Goal: Transaction & Acquisition: Purchase product/service

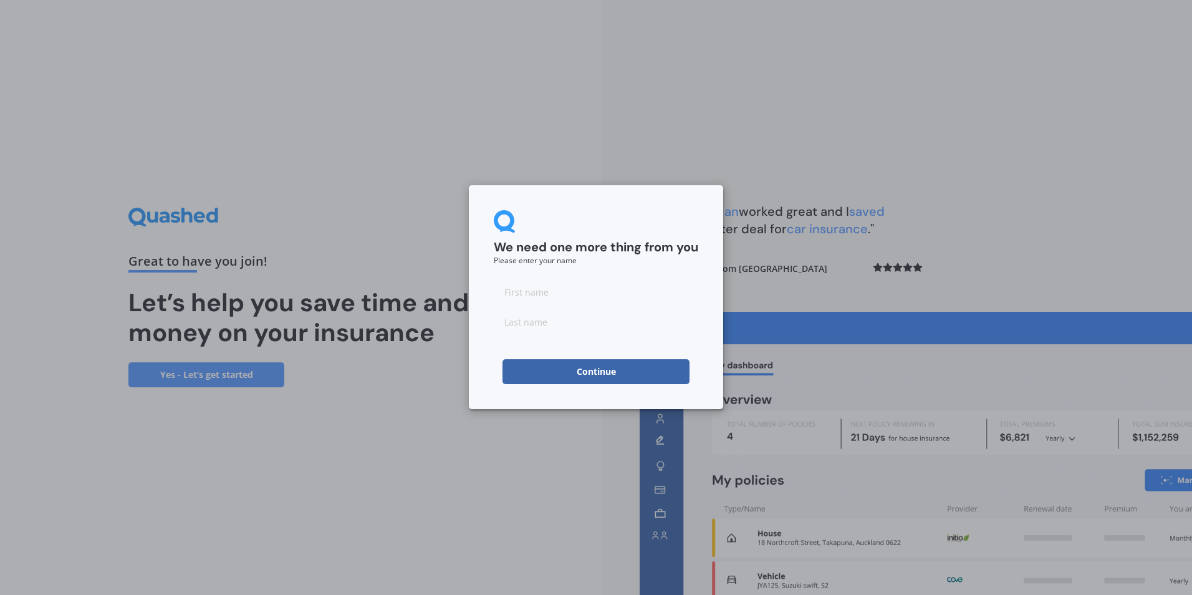
click at [599, 361] on button "Continue" at bounding box center [596, 371] width 187 height 25
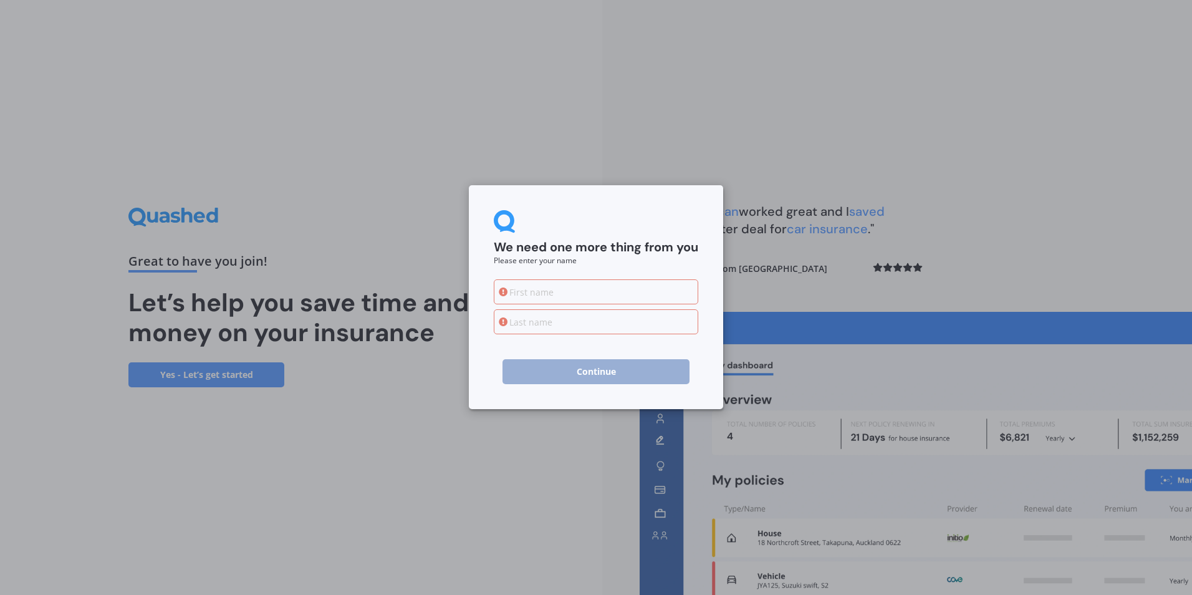
click at [535, 291] on input at bounding box center [596, 291] width 205 height 25
type input "[PERSON_NAME]"
click at [442, 485] on div "We need one more thing from you Please enter your name [PERSON_NAME]" at bounding box center [596, 297] width 1192 height 595
click at [525, 323] on input at bounding box center [596, 321] width 205 height 25
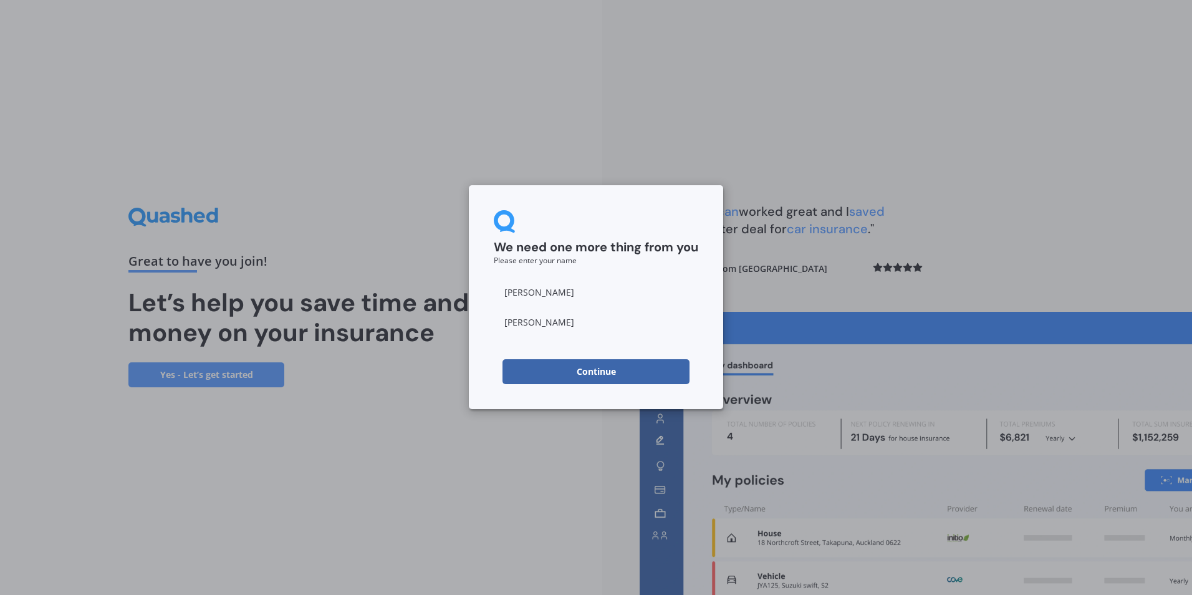
type input "[PERSON_NAME]"
click at [533, 388] on div "We need one more thing from you Please enter your name Shannon Jones Continue" at bounding box center [596, 297] width 254 height 224
click at [624, 374] on button "Continue" at bounding box center [596, 371] width 187 height 25
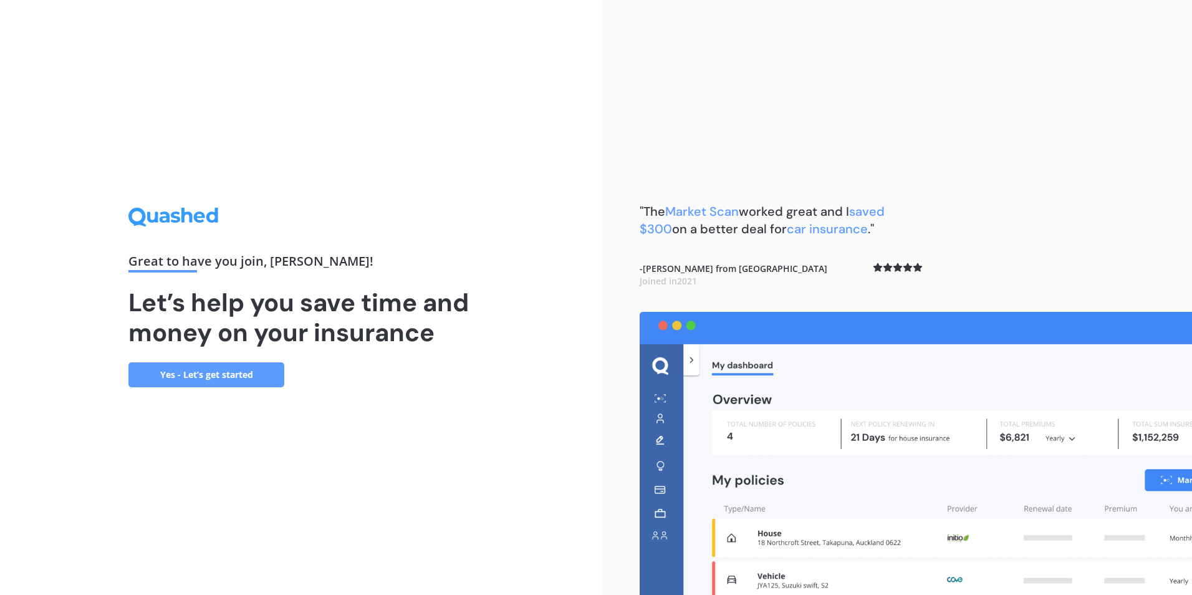
click at [220, 380] on link "Yes - Let’s get started" at bounding box center [206, 374] width 156 height 25
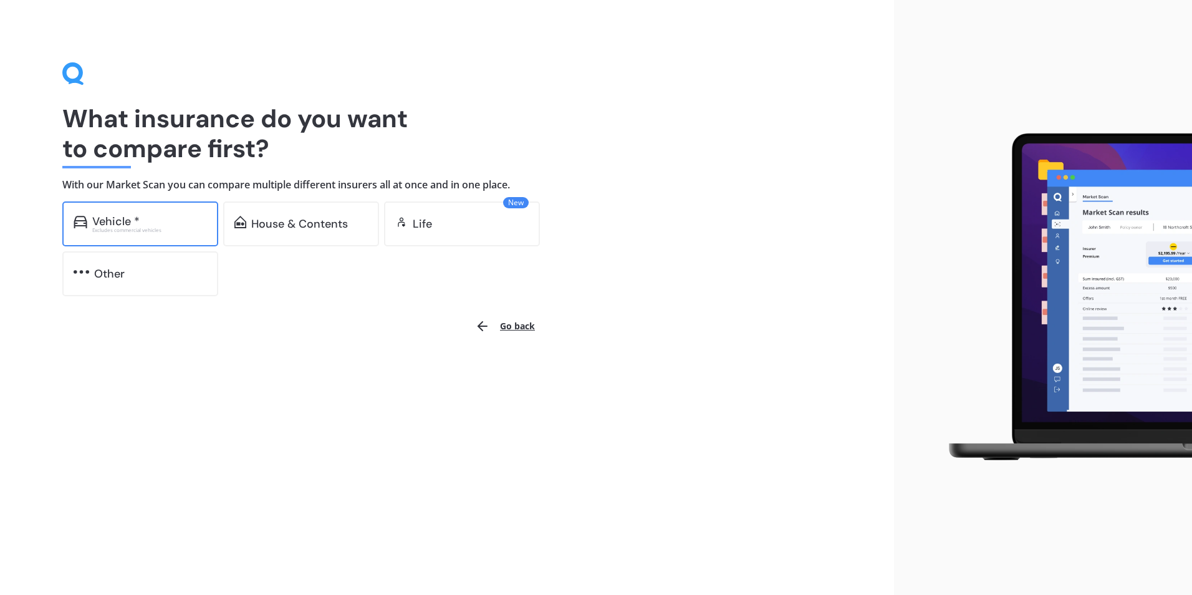
click at [147, 228] on div "Excludes commercial vehicles" at bounding box center [149, 230] width 115 height 5
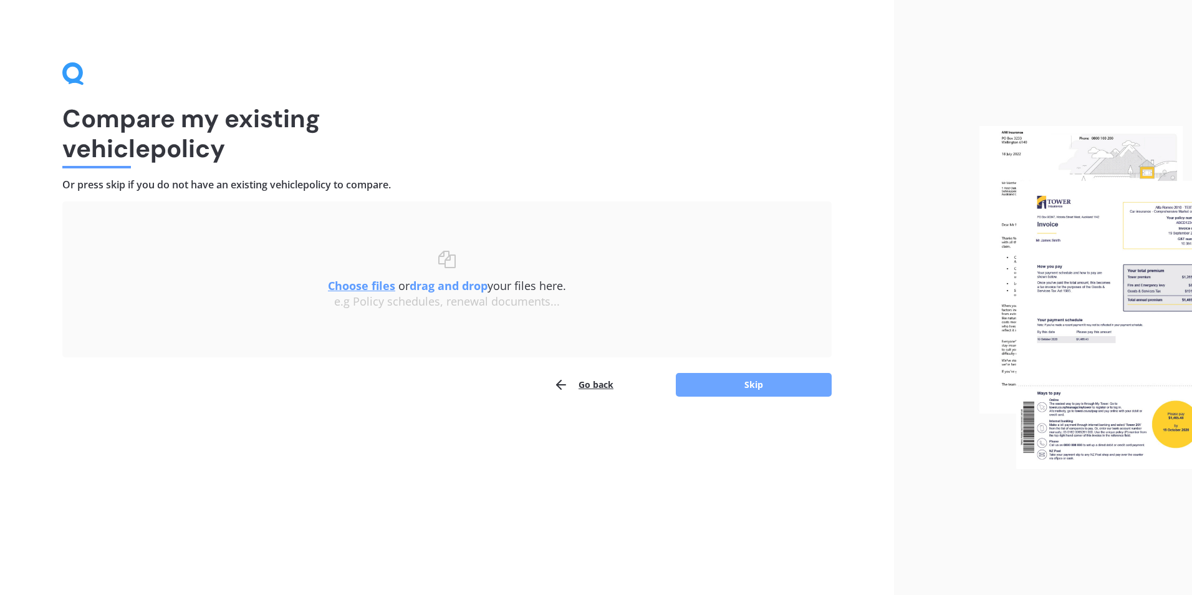
click at [722, 384] on button "Skip" at bounding box center [754, 385] width 156 height 24
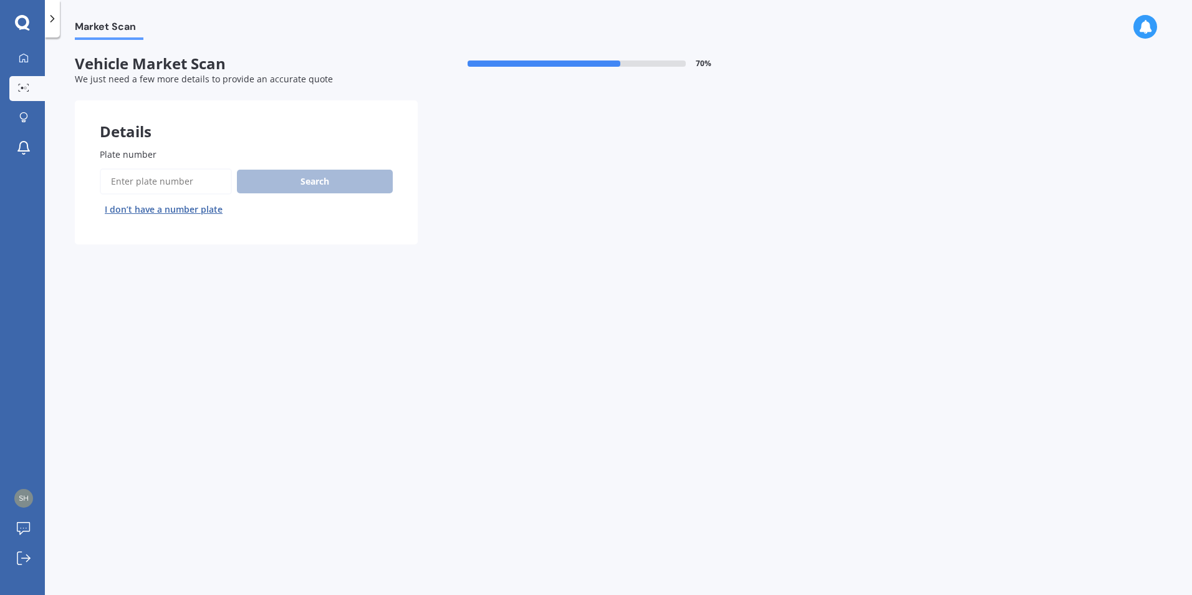
click at [137, 186] on input "Plate number" at bounding box center [166, 181] width 132 height 26
type input "RKE683"
click at [312, 173] on button "Search" at bounding box center [315, 182] width 156 height 24
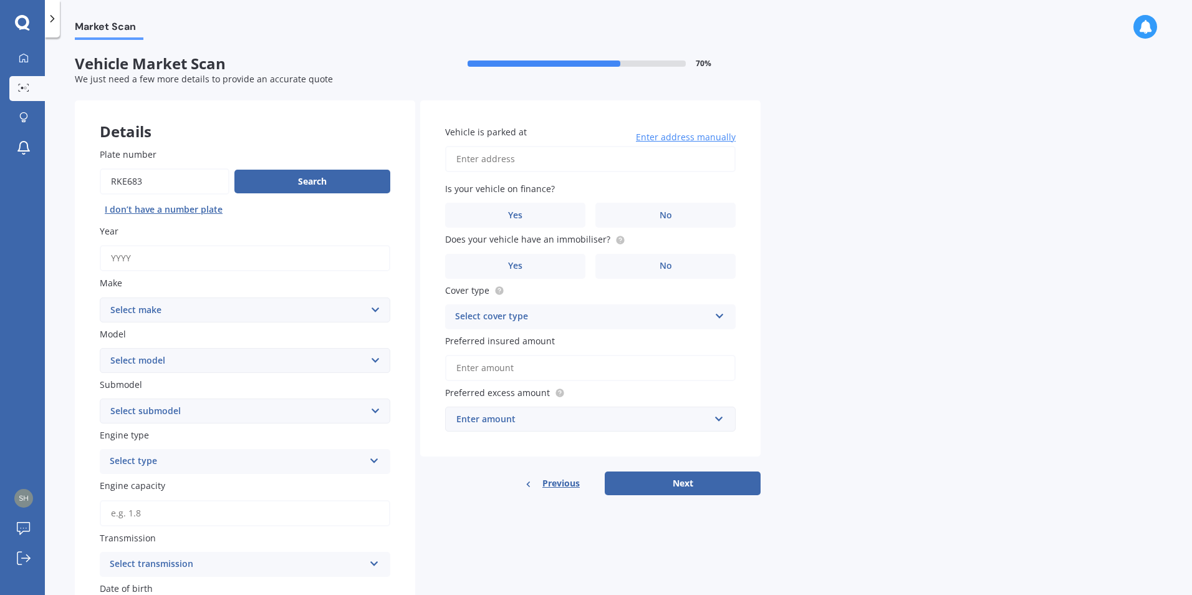
click at [271, 265] on input "Year" at bounding box center [245, 258] width 291 height 26
type input "2020"
click at [378, 308] on select "Select make AC ALFA ROMEO ASTON MARTIN AUDI AUSTIN BEDFORD Bentley BMW BYD CADI…" at bounding box center [245, 309] width 291 height 25
select select "TOYOTA"
click at [100, 297] on select "Select make AC ALFA ROMEO ASTON MARTIN AUDI AUSTIN BEDFORD Bentley BMW BYD CADI…" at bounding box center [245, 309] width 291 height 25
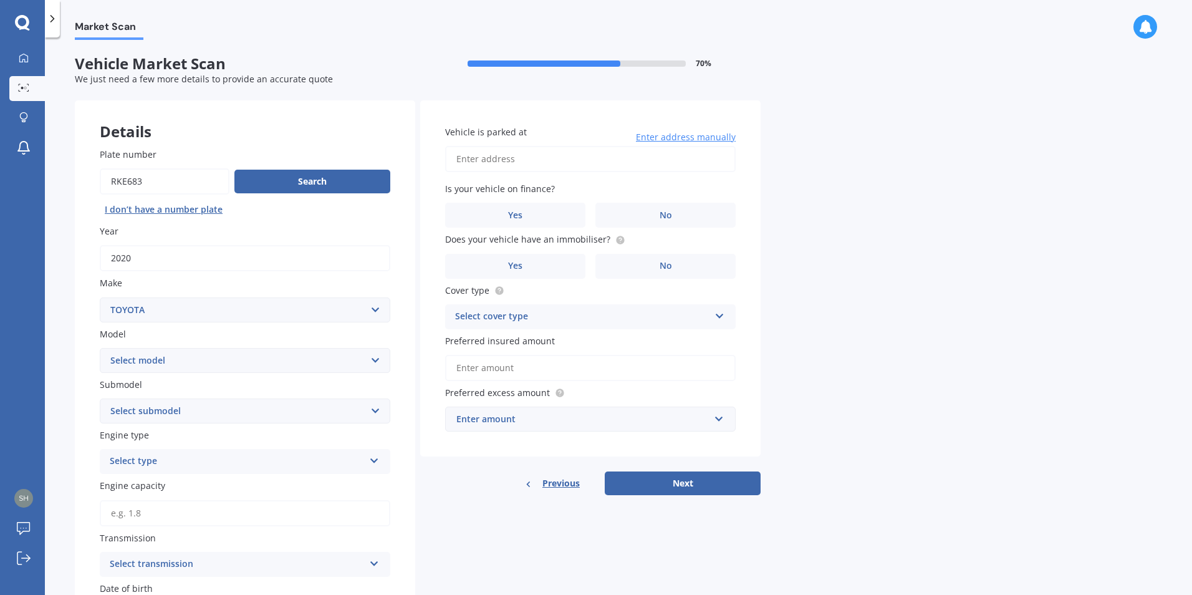
click at [373, 357] on select "Select model 4 Runner 86 Allex Allion Alphard Altezza Aqua Aristo Aurion Auris …" at bounding box center [245, 360] width 291 height 25
select select "C-HR"
click at [100, 348] on select "Select model 4 Runner 86 Allex Allion Alphard Altezza Aqua Aristo Aurion Auris …" at bounding box center [245, 360] width 291 height 25
click at [375, 416] on select "Select submodel Hybrid Station Wagon SUV" at bounding box center [245, 411] width 291 height 25
select select "HYBRID"
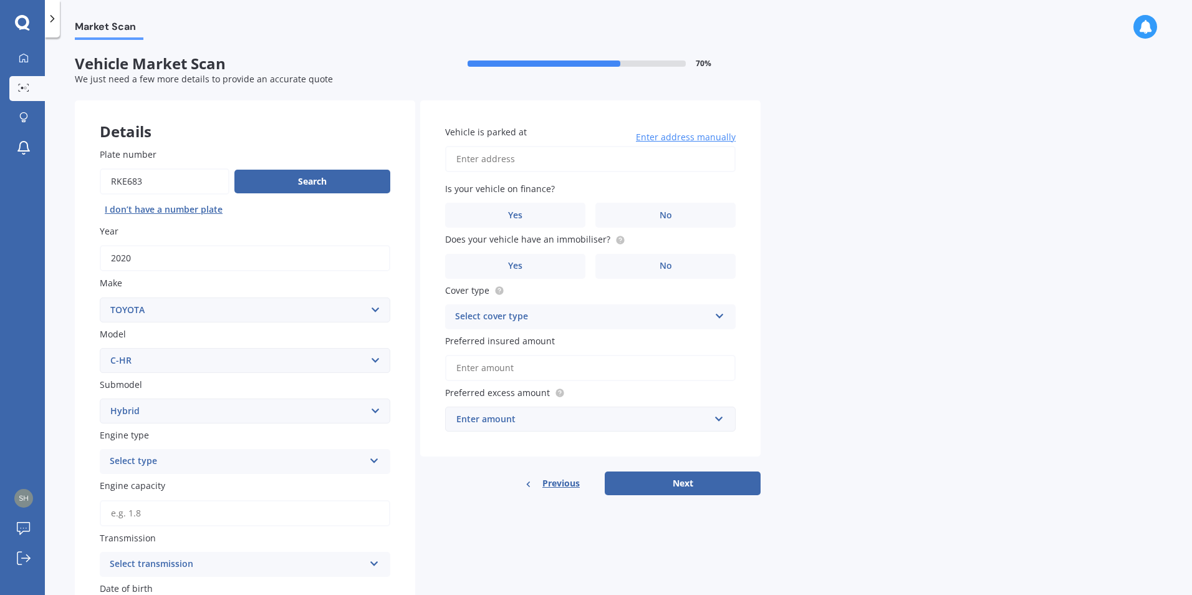
click at [100, 399] on select "Select submodel Hybrid Station Wagon SUV" at bounding box center [245, 411] width 291 height 25
click at [375, 460] on icon at bounding box center [374, 458] width 11 height 9
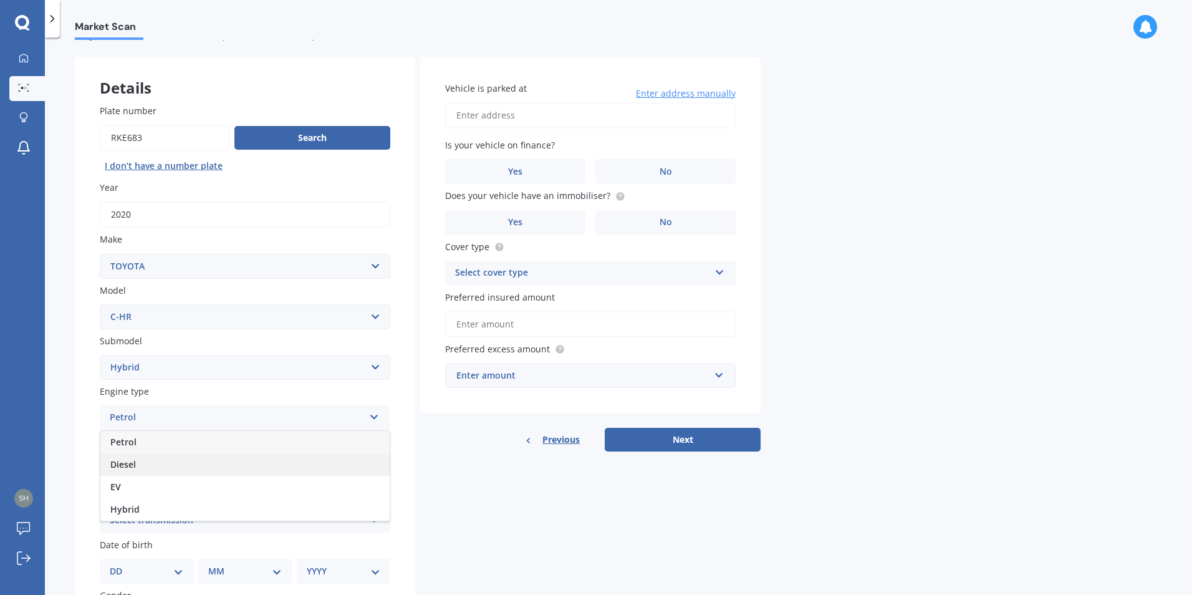
scroll to position [62, 0]
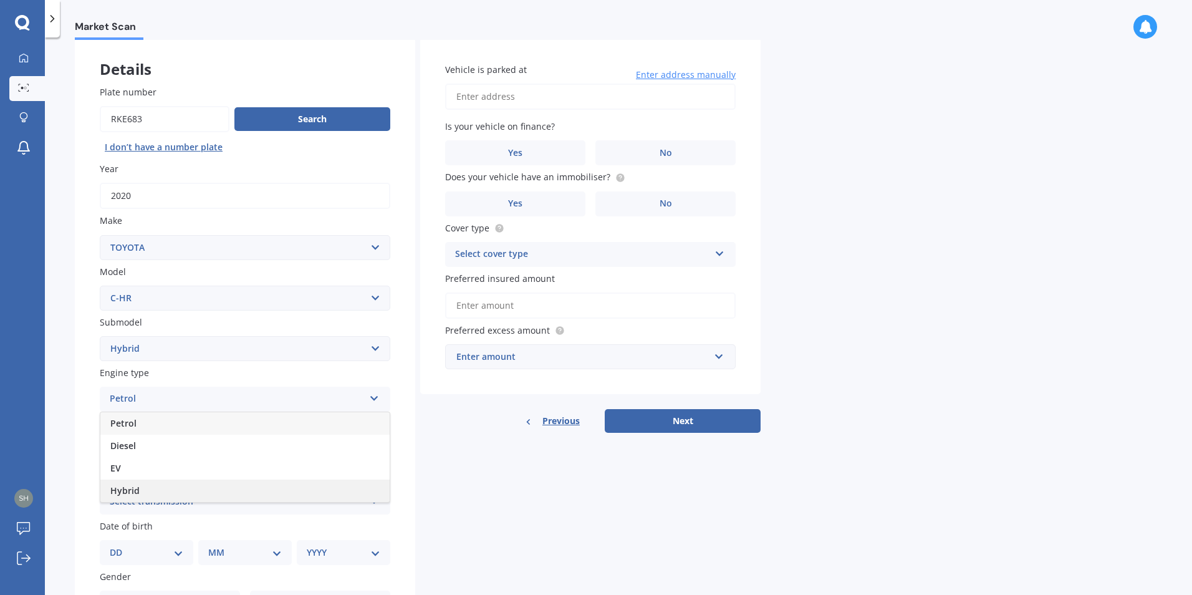
click at [334, 492] on div "Hybrid" at bounding box center [244, 491] width 289 height 22
click at [375, 460] on input "Engine capacity" at bounding box center [245, 451] width 291 height 26
click at [309, 454] on input "Engine capacity" at bounding box center [245, 451] width 291 height 26
type input "1.8"
click at [376, 498] on icon at bounding box center [374, 499] width 11 height 9
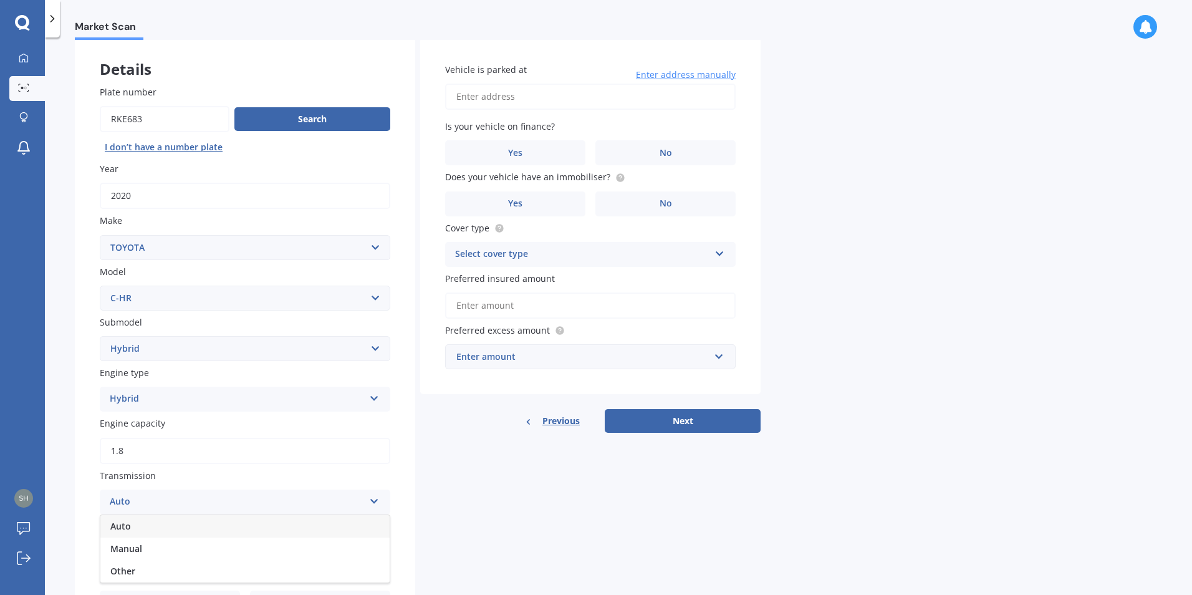
click at [288, 535] on div "Auto" at bounding box center [244, 526] width 289 height 22
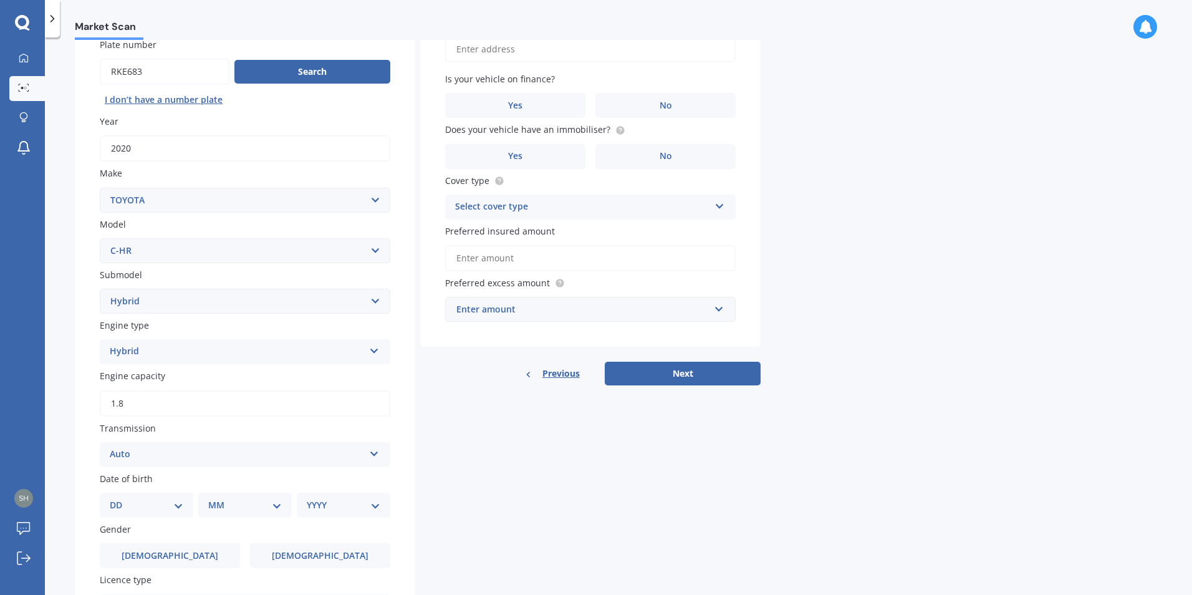
scroll to position [187, 0]
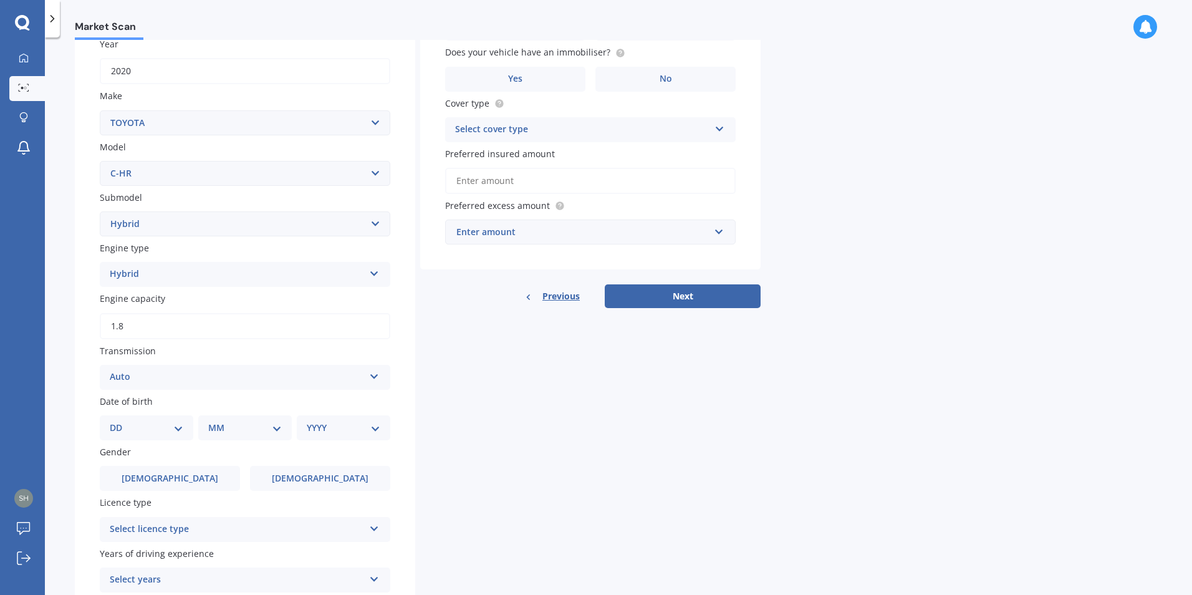
click at [184, 425] on div "DD 01 02 03 04 05 06 07 08 09 10 11 12 13 14 15 16 17 18 19 20 21 22 23 24 25 2…" at bounding box center [147, 427] width 94 height 25
click at [177, 428] on select "DD 01 02 03 04 05 06 07 08 09 10 11 12 13 14 15 16 17 18 19 20 21 22 23 24 25 2…" at bounding box center [147, 428] width 74 height 14
select select "01"
click at [120, 421] on select "DD 01 02 03 04 05 06 07 08 09 10 11 12 13 14 15 16 17 18 19 20 21 22 23 24 25 2…" at bounding box center [147, 428] width 74 height 14
click at [278, 430] on select "MM 01 02 03 04 05 06 07 08 09 10 11 12" at bounding box center [247, 428] width 69 height 14
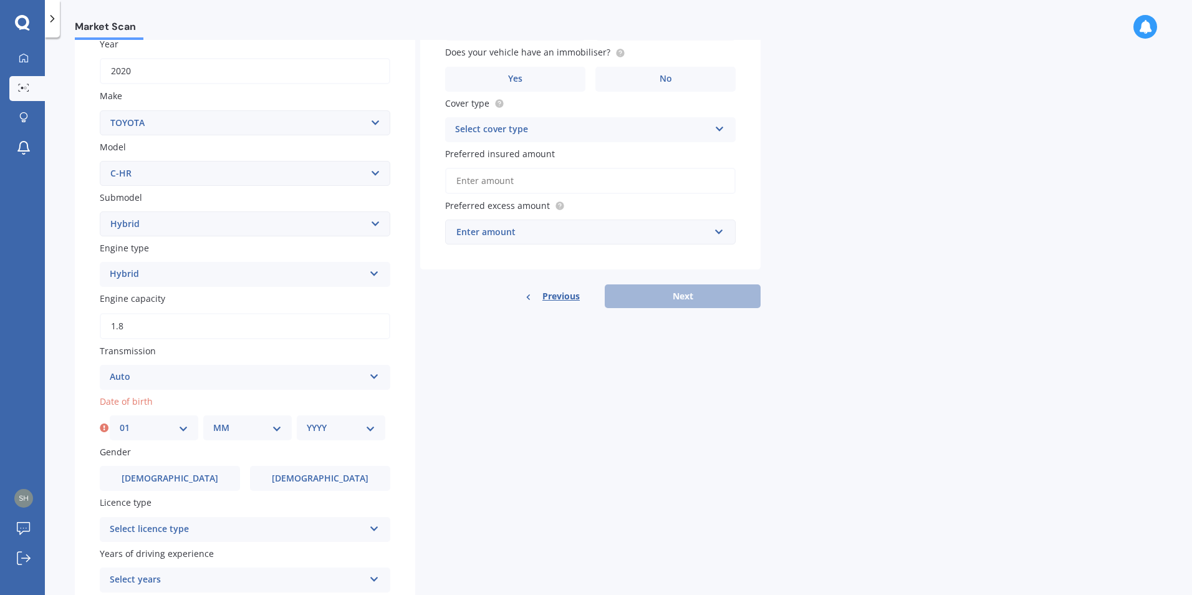
select select "09"
click at [213, 421] on select "MM 01 02 03 04 05 06 07 08 09 10 11 12" at bounding box center [247, 428] width 69 height 14
click at [369, 431] on select "YYYY 2025 2024 2023 2022 2021 2020 2019 2018 2017 2016 2015 2014 2013 2012 2011…" at bounding box center [341, 428] width 69 height 14
select select "1975"
click at [307, 421] on select "YYYY 2025 2024 2023 2022 2021 2020 2019 2018 2017 2016 2015 2014 2013 2012 2011…" at bounding box center [341, 428] width 69 height 14
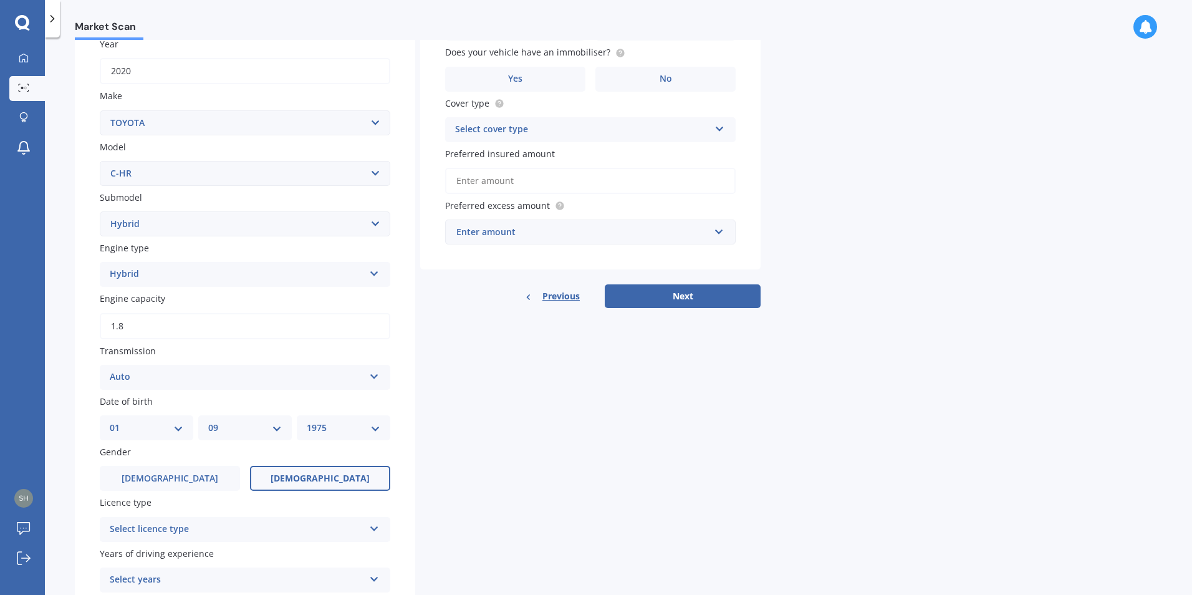
click at [299, 477] on label "Female" at bounding box center [320, 478] width 140 height 25
click at [0, 0] on input "Female" at bounding box center [0, 0] width 0 height 0
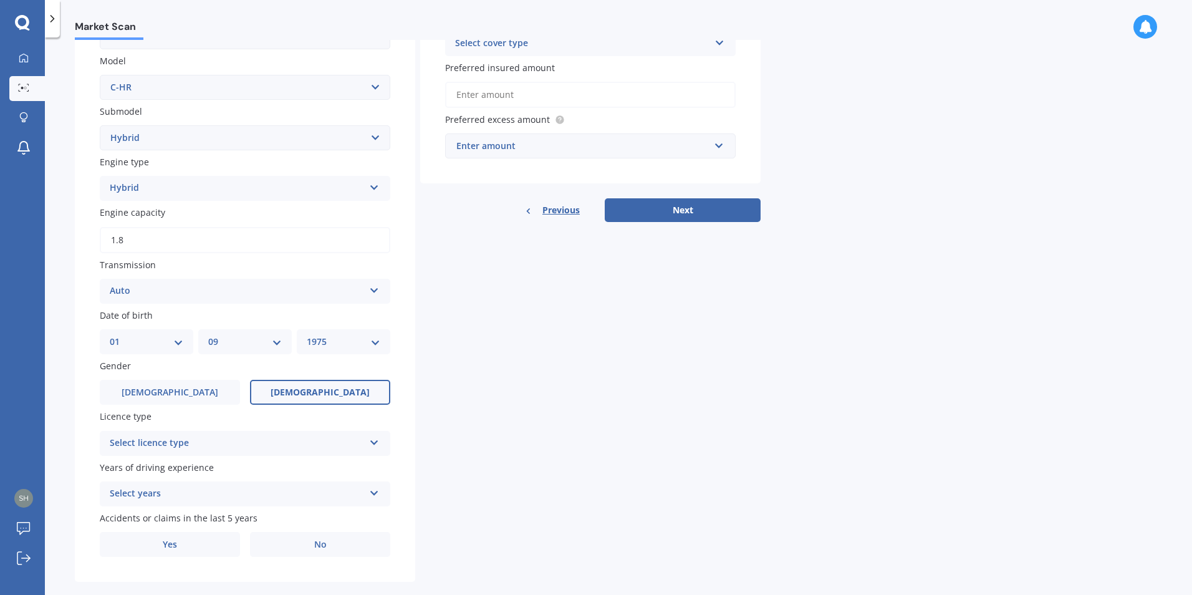
scroll to position [292, 0]
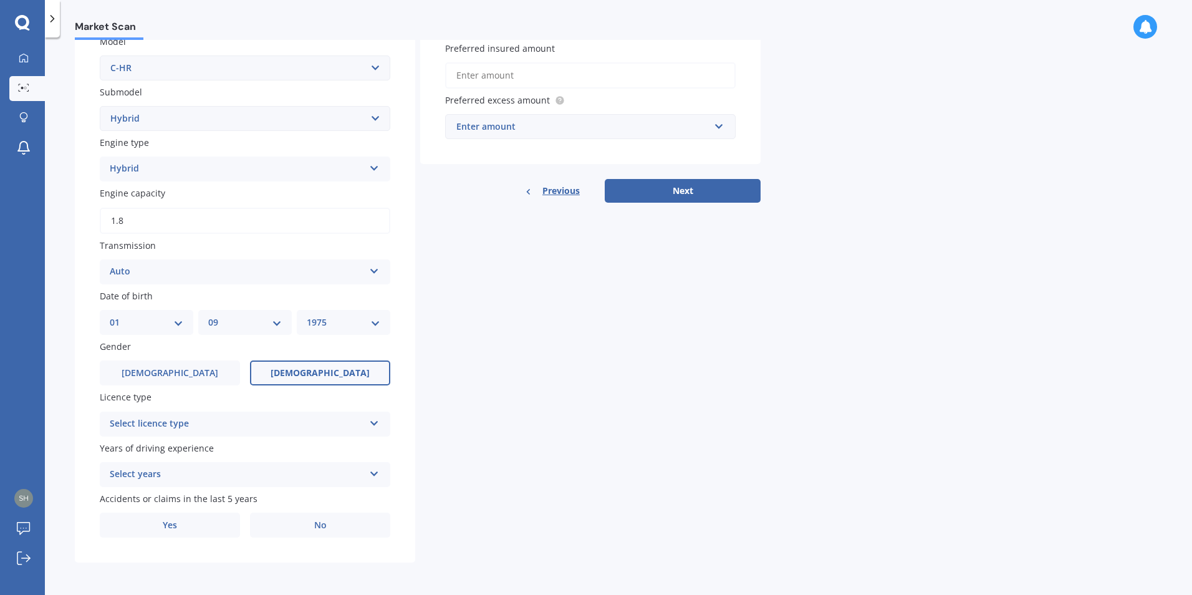
click at [377, 425] on icon at bounding box center [374, 421] width 11 height 9
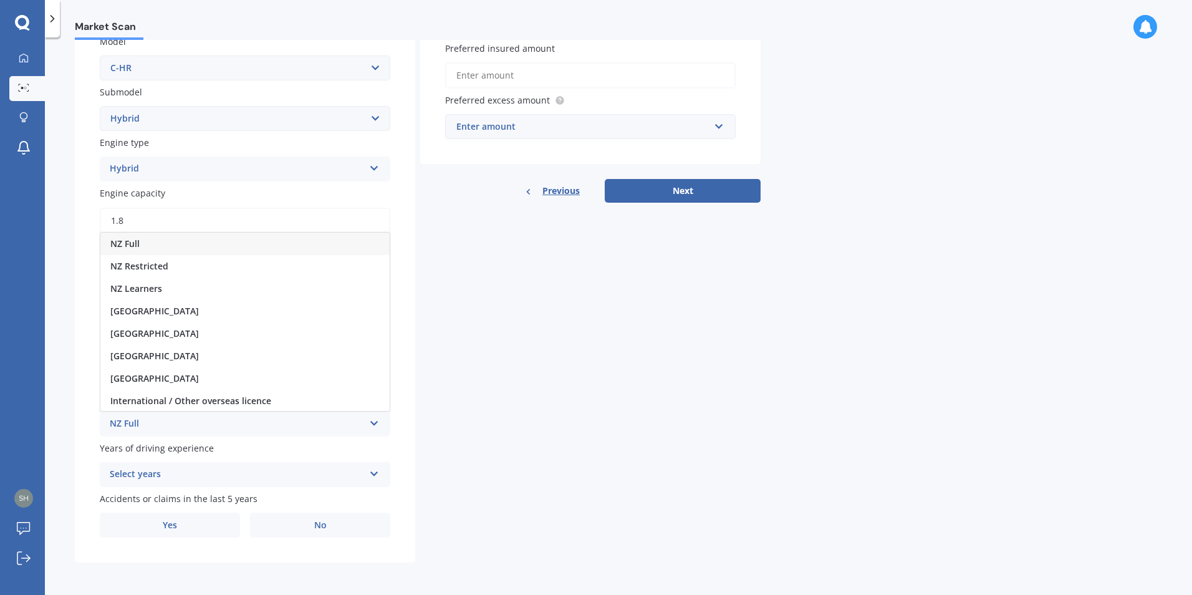
click at [191, 249] on div "NZ Full" at bounding box center [244, 244] width 289 height 22
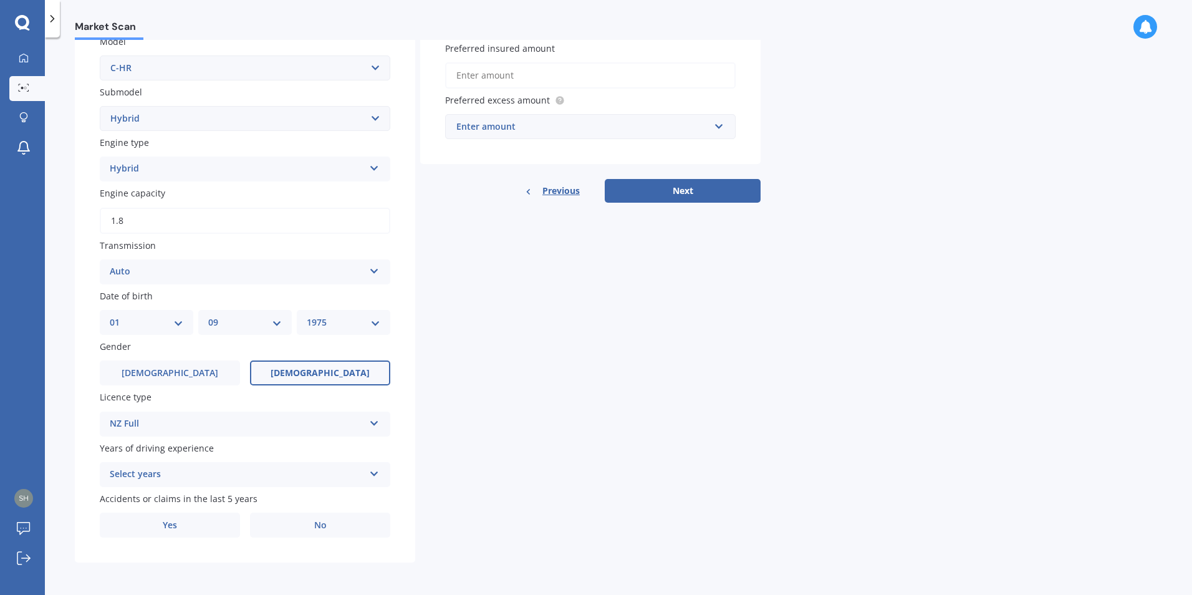
click at [377, 475] on icon at bounding box center [374, 471] width 11 height 9
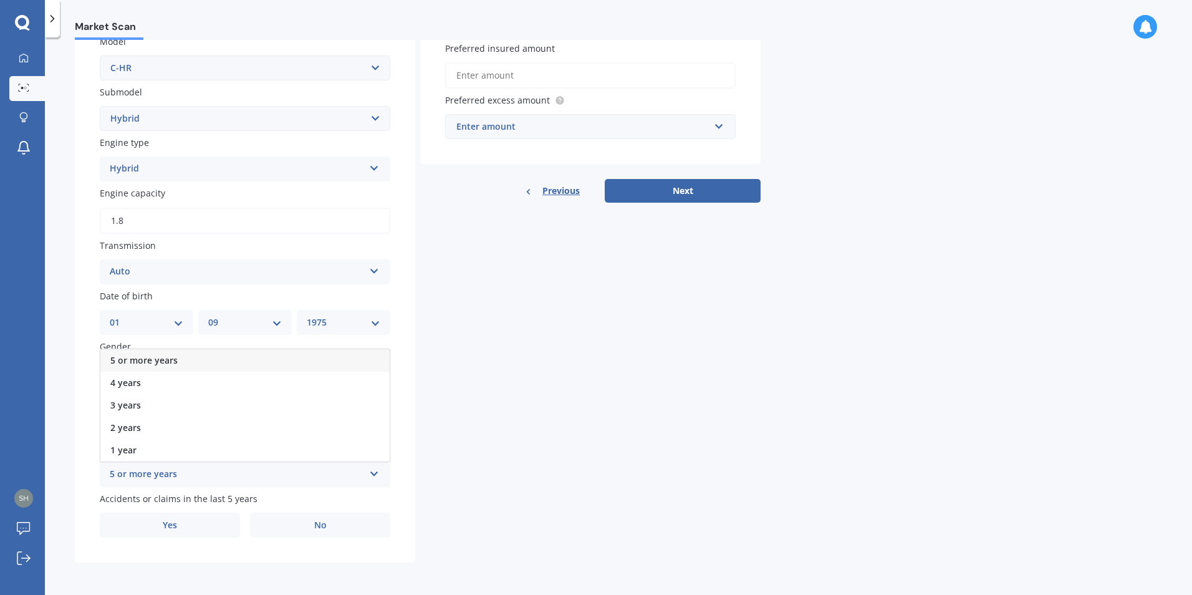
click at [252, 362] on div "5 or more years" at bounding box center [244, 360] width 289 height 22
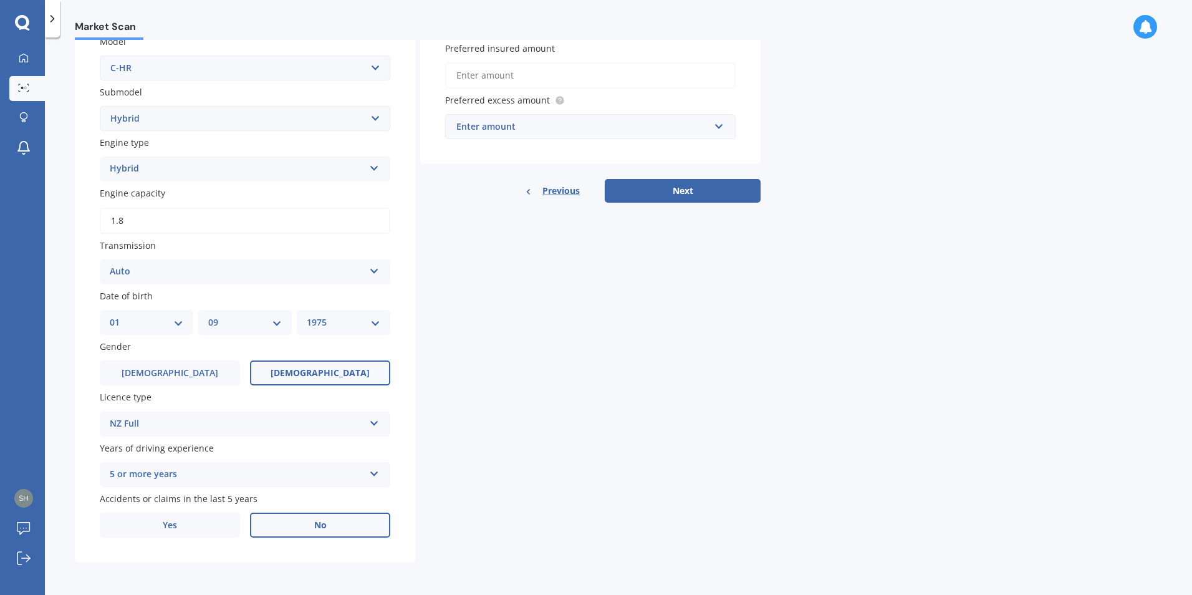
click at [332, 533] on label "No" at bounding box center [320, 525] width 140 height 25
click at [0, 0] on input "No" at bounding box center [0, 0] width 0 height 0
click at [359, 521] on label "No" at bounding box center [320, 525] width 140 height 25
click at [0, 0] on input "No" at bounding box center [0, 0] width 0 height 0
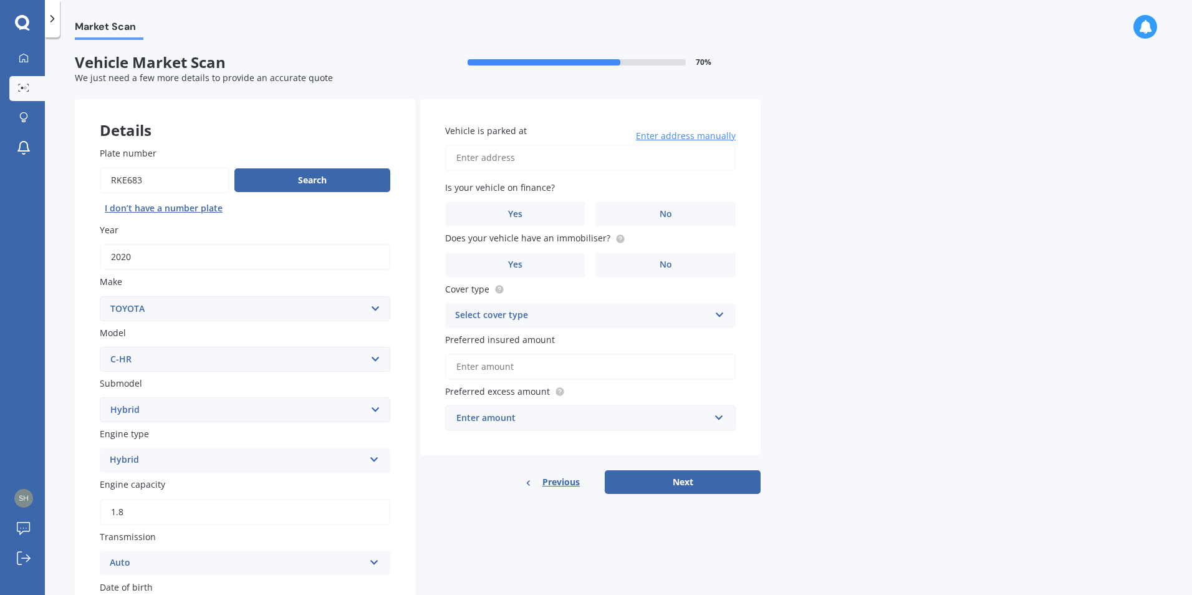
scroll to position [0, 0]
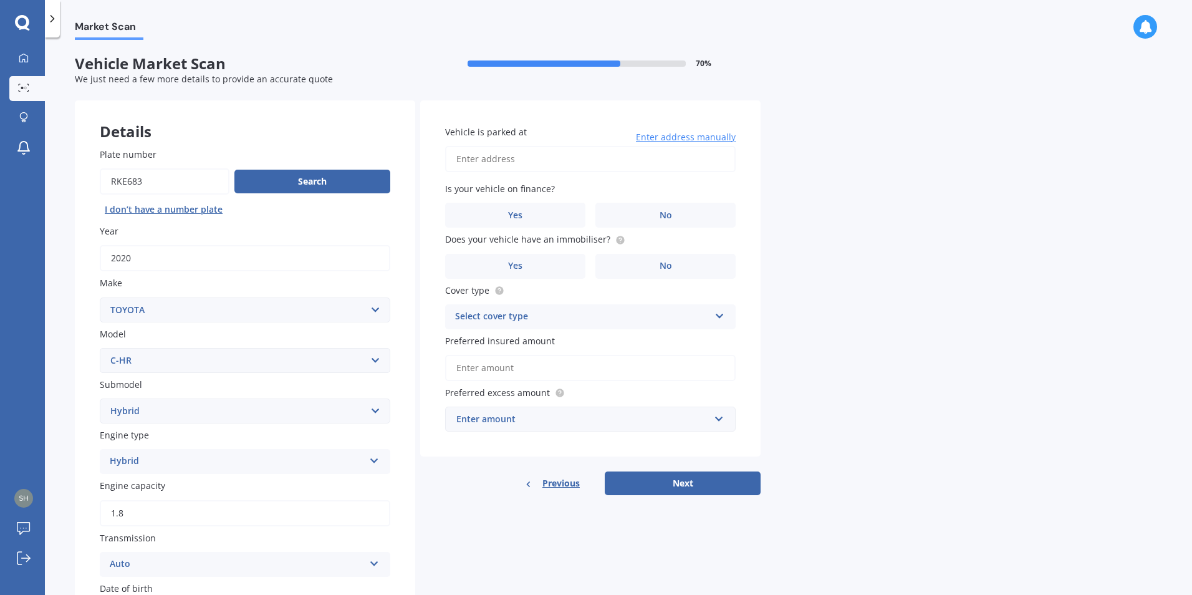
click at [492, 162] on input "Vehicle is parked at" at bounding box center [590, 159] width 291 height 26
type input "18 Salem Place, Torbay, Auckland 0630"
click at [638, 216] on label "No" at bounding box center [666, 215] width 140 height 25
click at [0, 0] on input "No" at bounding box center [0, 0] width 0 height 0
click at [644, 267] on label "No" at bounding box center [666, 266] width 140 height 25
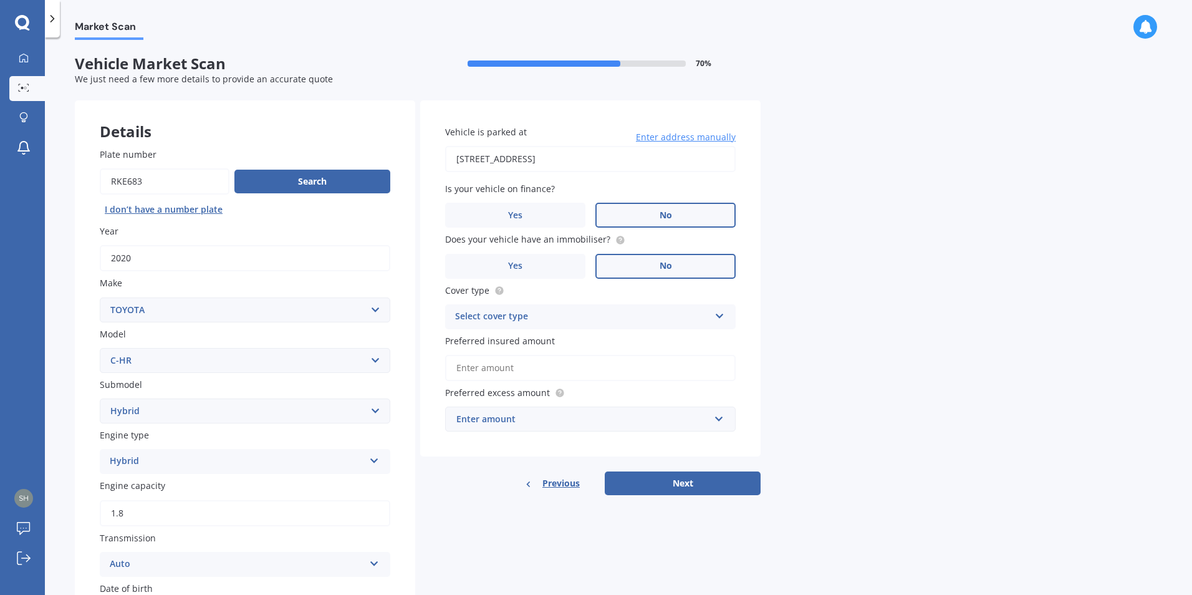
click at [0, 0] on input "No" at bounding box center [0, 0] width 0 height 0
click at [719, 317] on icon at bounding box center [720, 313] width 11 height 9
click at [663, 340] on div "Comprehensive" at bounding box center [590, 341] width 289 height 22
click at [688, 370] on input "Preferred insured amount" at bounding box center [590, 368] width 291 height 26
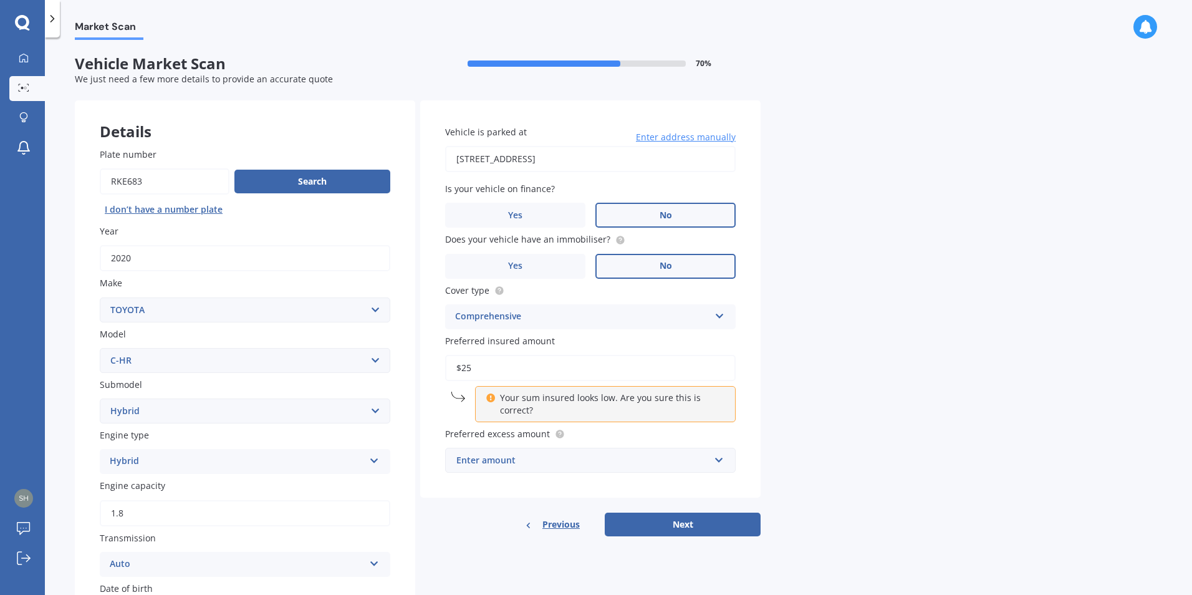
type input "$2"
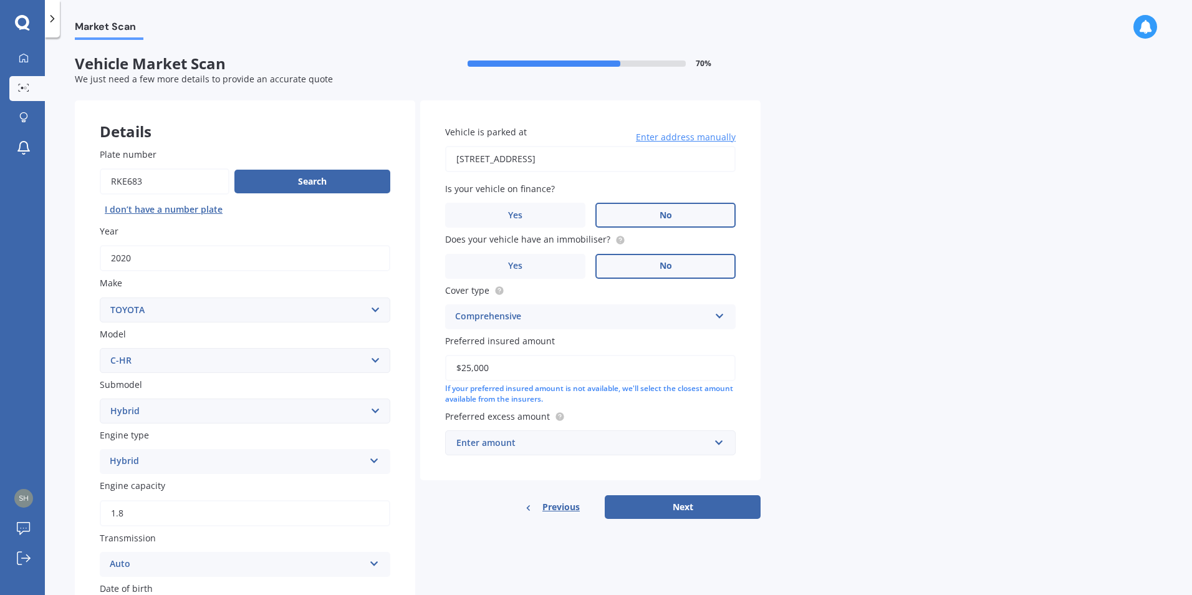
type input "$25,000"
click at [718, 447] on input "text" at bounding box center [586, 443] width 279 height 24
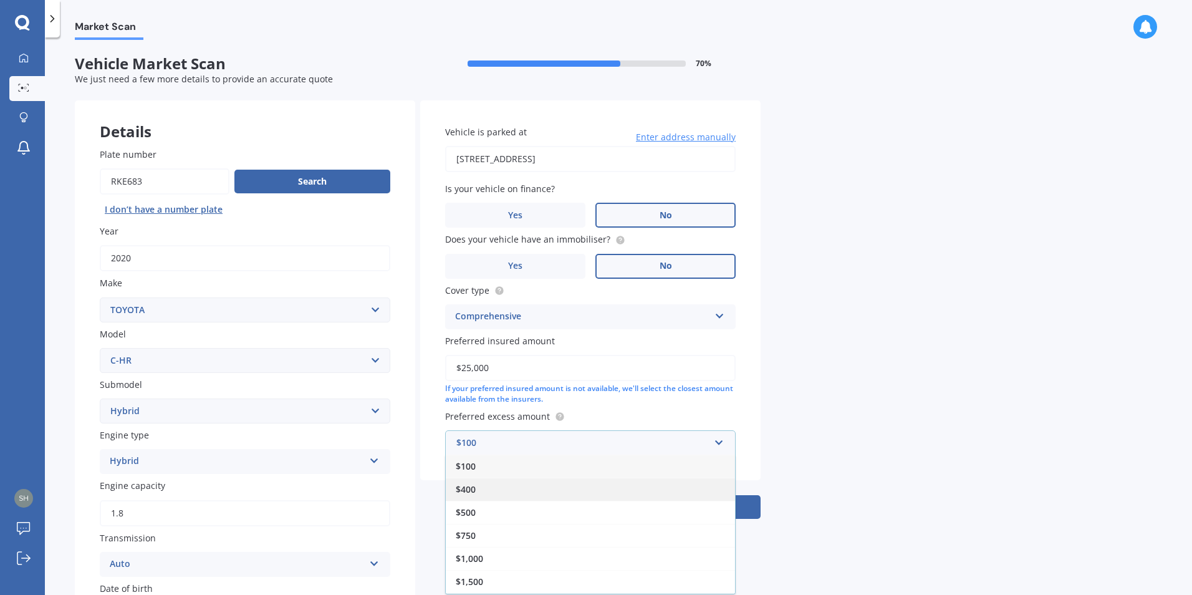
click at [593, 494] on div "$400" at bounding box center [590, 489] width 289 height 23
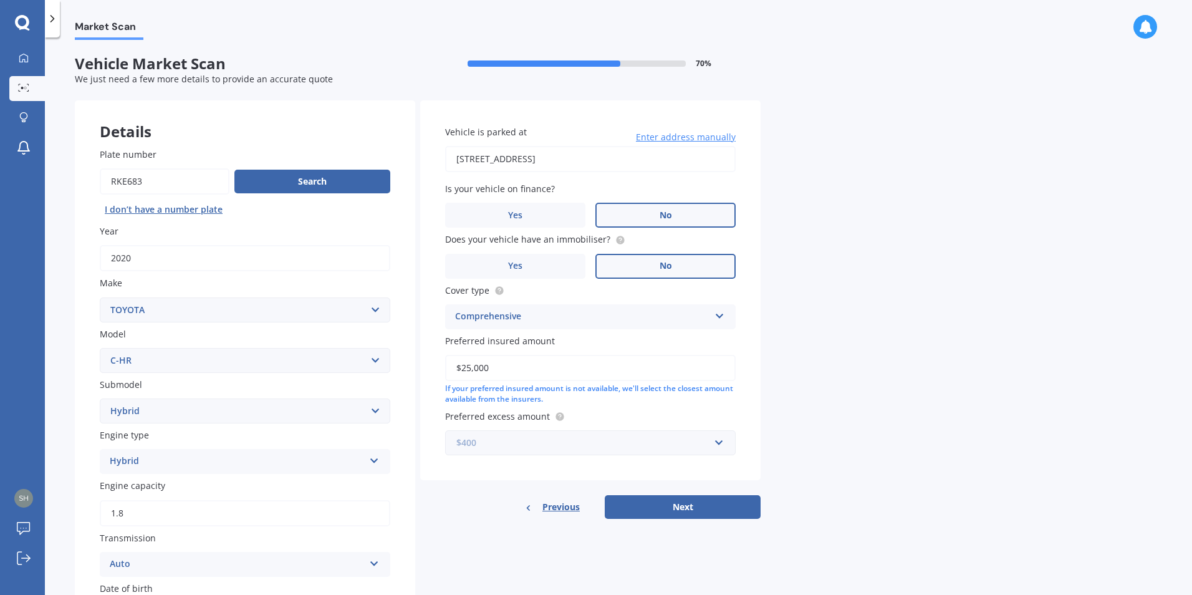
click at [715, 445] on input "text" at bounding box center [586, 443] width 279 height 24
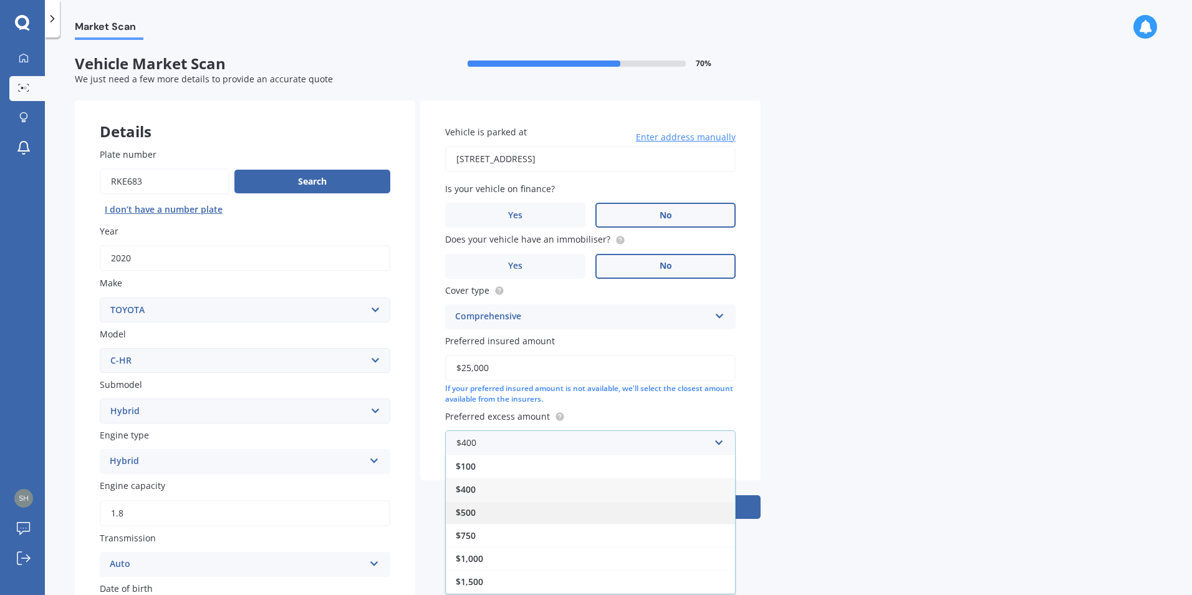
click at [639, 508] on div "$500" at bounding box center [590, 512] width 289 height 23
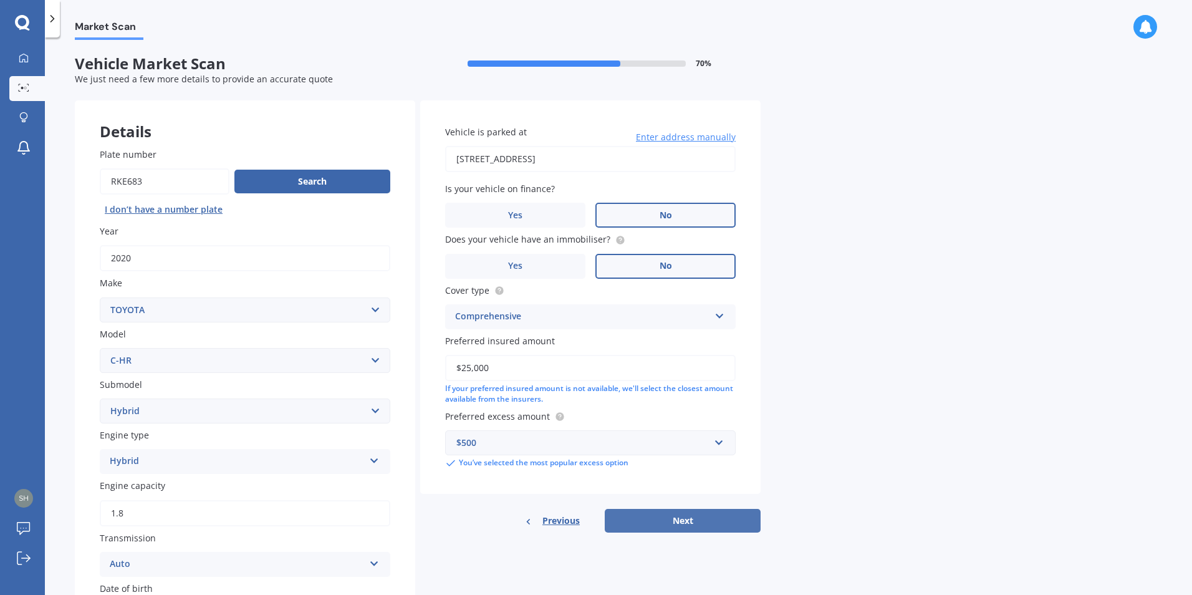
click at [681, 523] on button "Next" at bounding box center [683, 521] width 156 height 24
select select "01"
select select "09"
select select "1975"
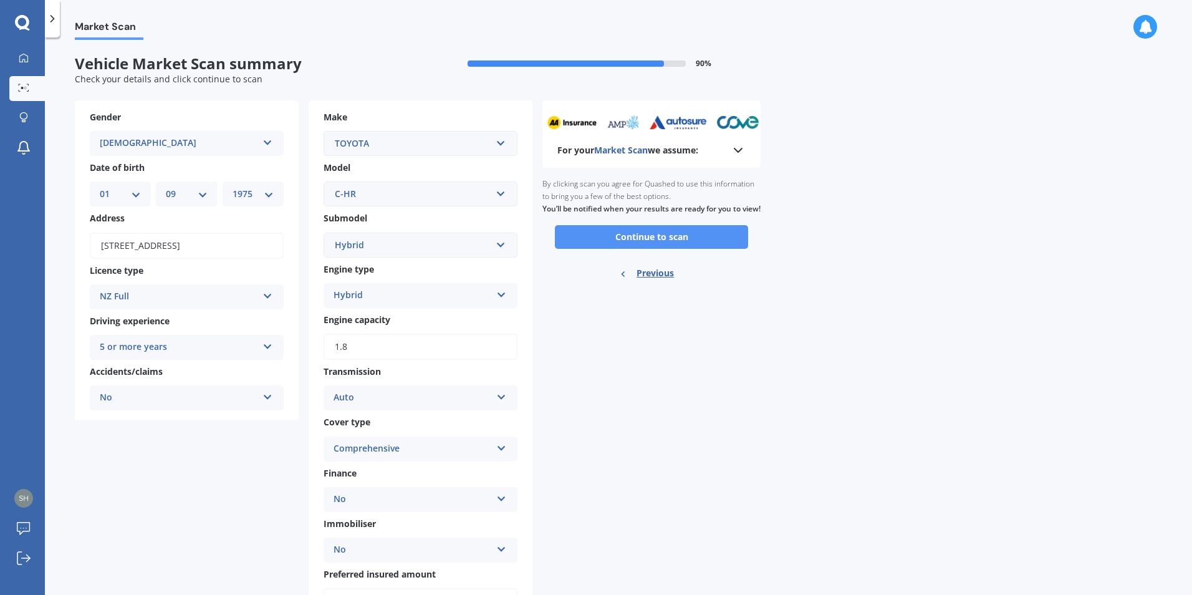
click at [702, 249] on button "Continue to scan" at bounding box center [651, 237] width 193 height 24
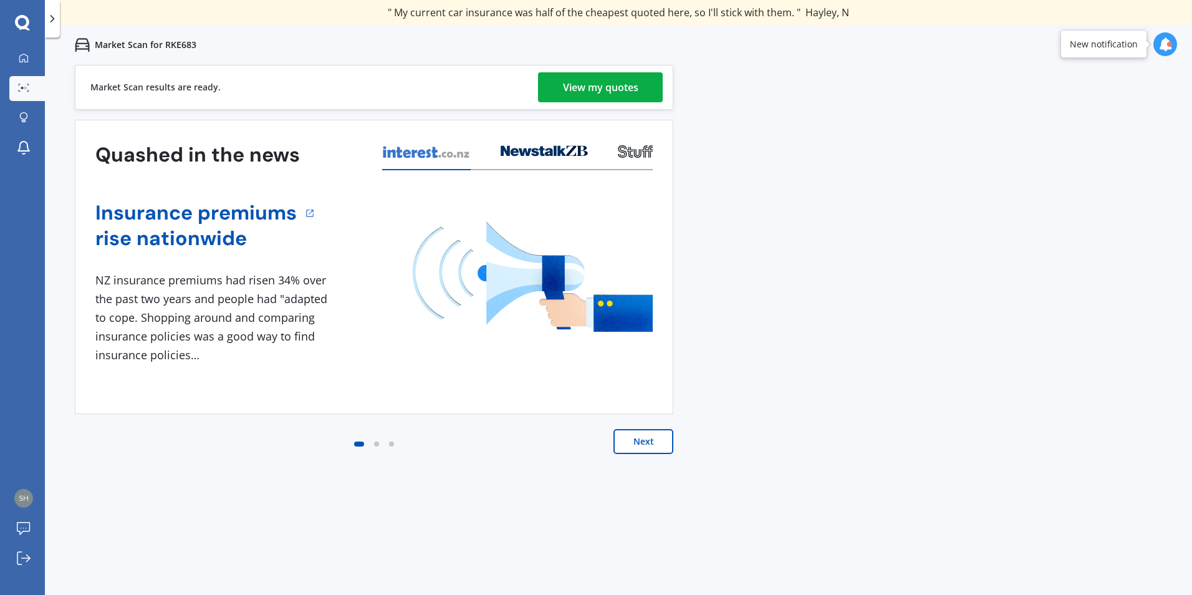
click at [591, 84] on div "View my quotes" at bounding box center [600, 87] width 75 height 30
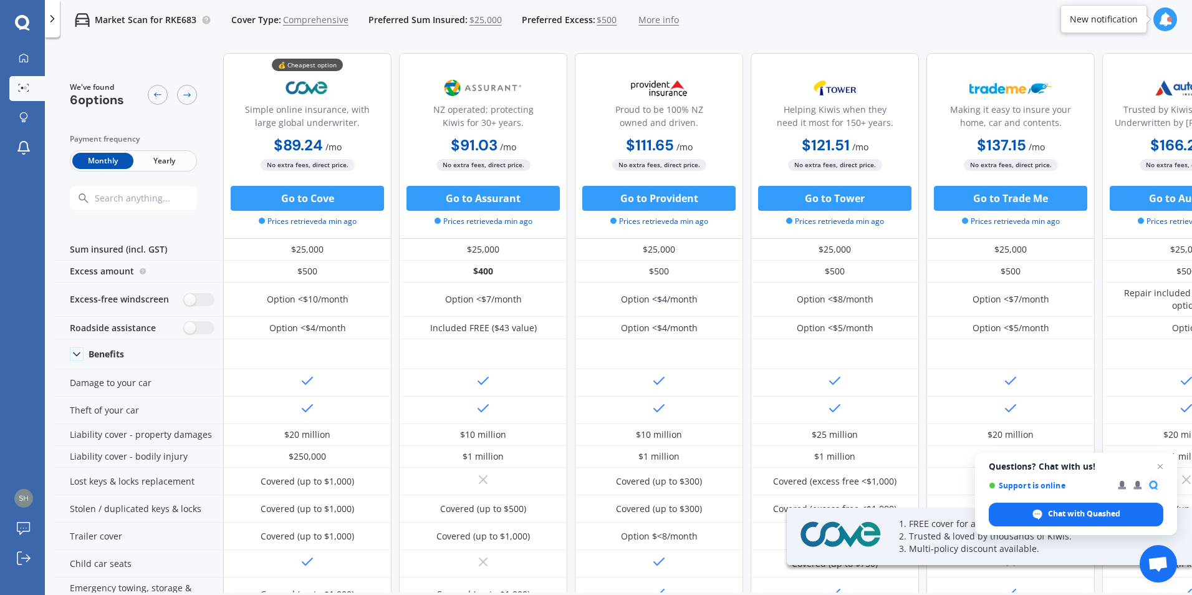
click at [161, 159] on span "Yearly" at bounding box center [163, 161] width 61 height 16
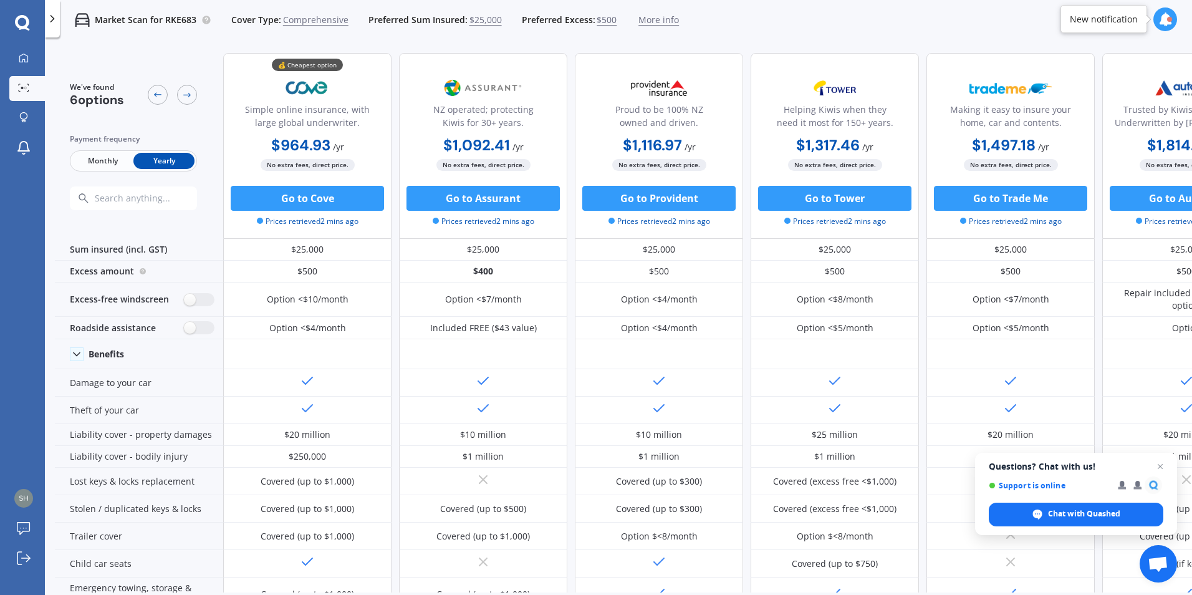
click at [95, 160] on span "Monthly" at bounding box center [102, 161] width 61 height 16
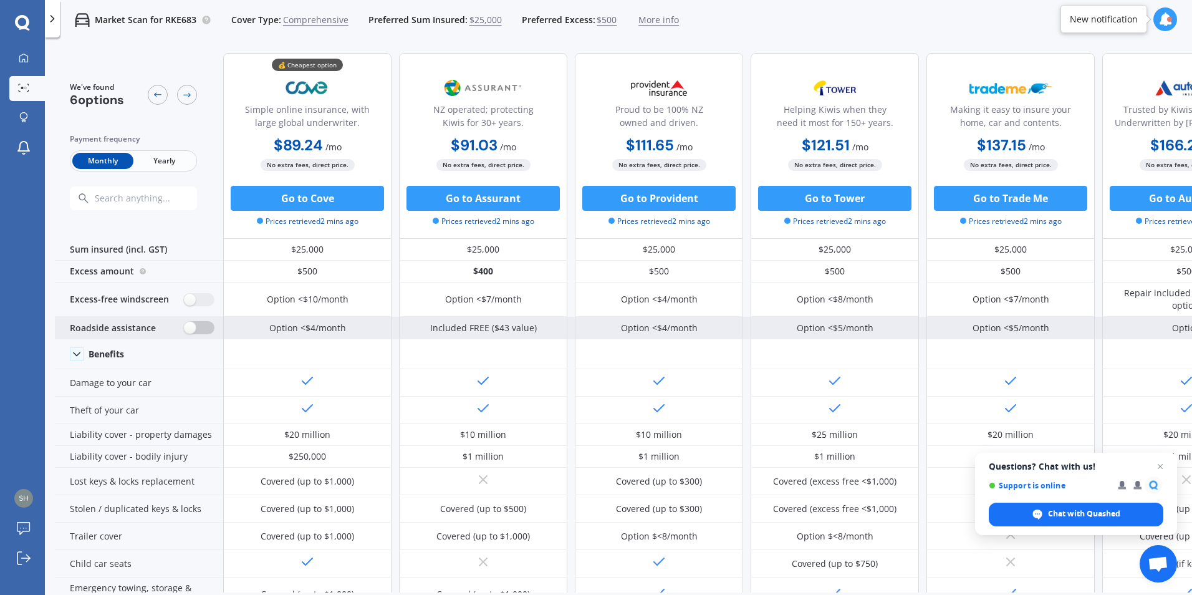
click at [191, 326] on label at bounding box center [199, 327] width 31 height 13
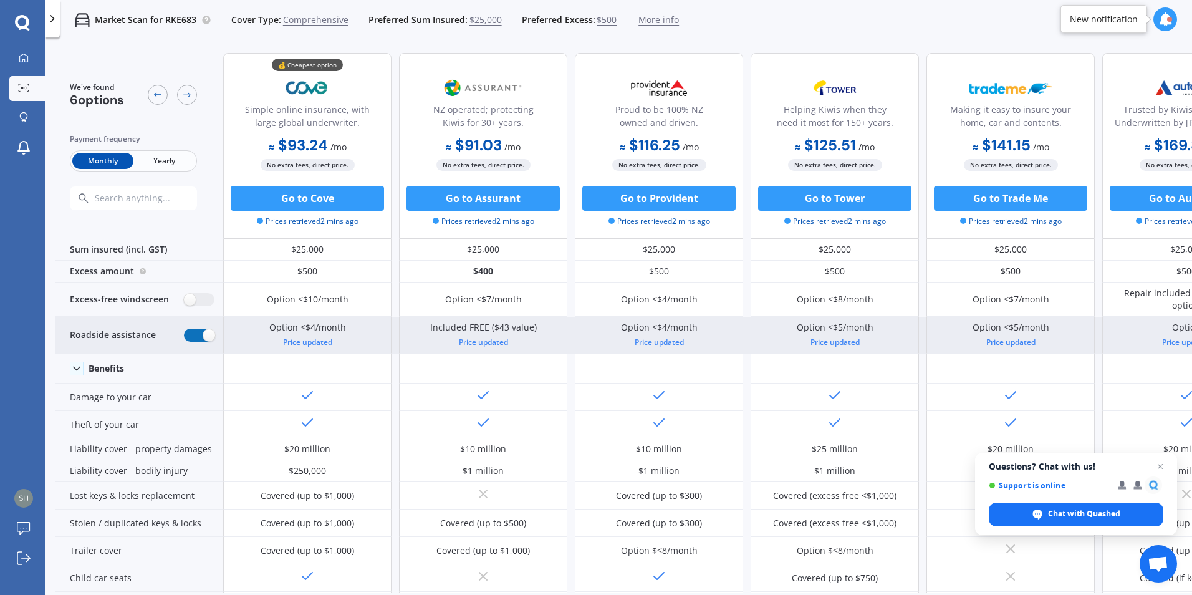
click at [212, 335] on label at bounding box center [199, 335] width 31 height 13
radio input "false"
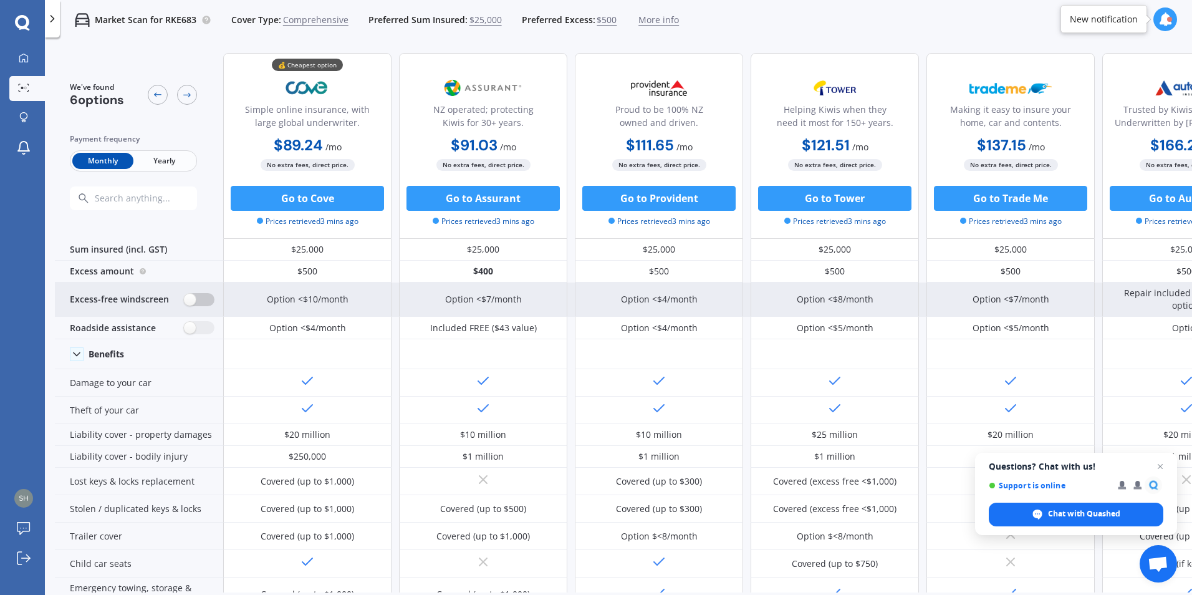
click at [189, 301] on label at bounding box center [199, 299] width 31 height 13
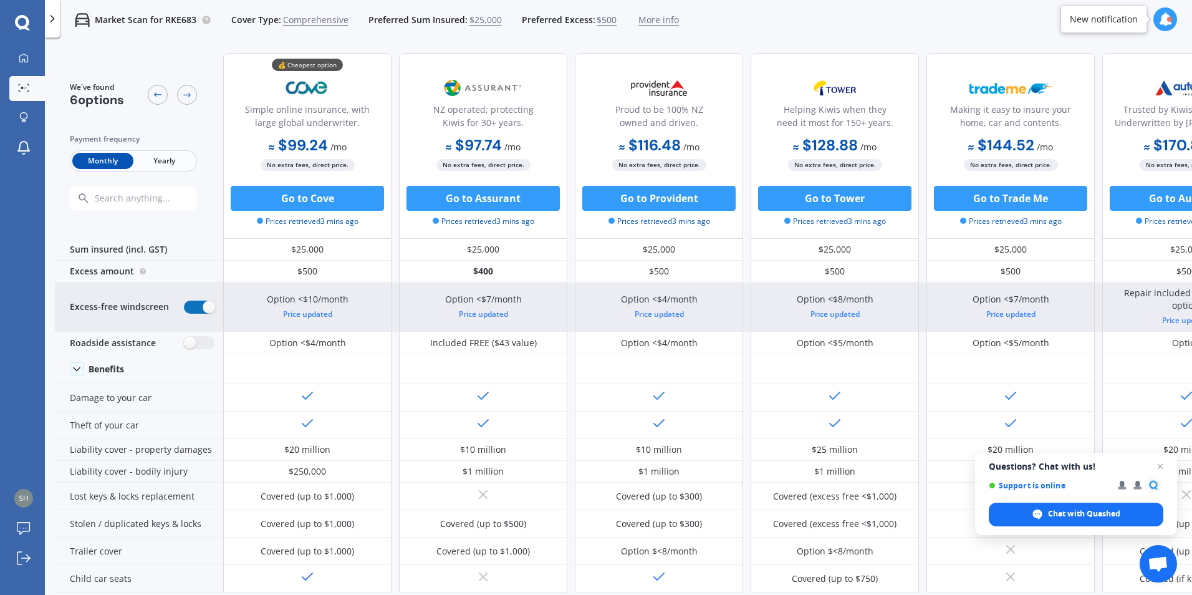
click at [189, 301] on label at bounding box center [199, 307] width 31 height 13
radio input "false"
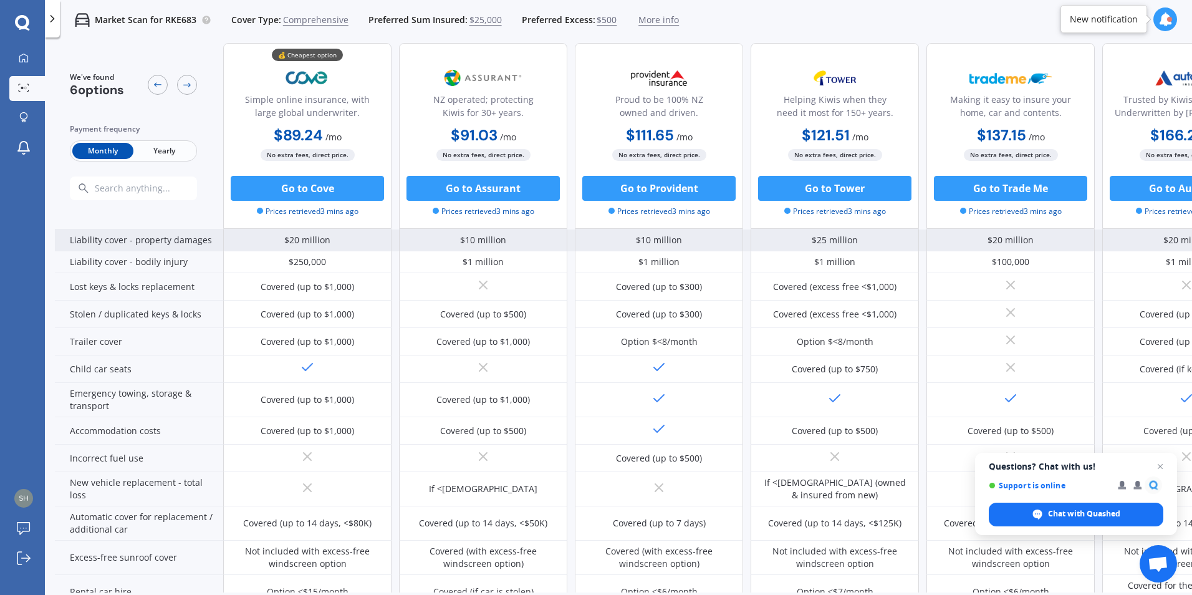
scroll to position [249, 0]
